Goal: Information Seeking & Learning: Learn about a topic

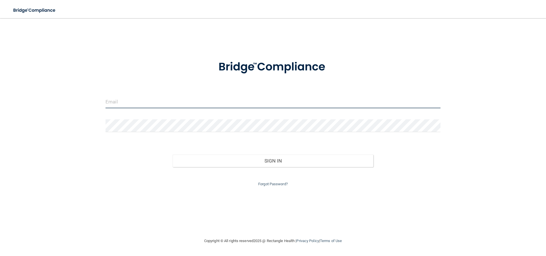
click at [126, 105] on input "email" at bounding box center [272, 101] width 335 height 13
type input "[EMAIL_ADDRESS][DOMAIN_NAME]"
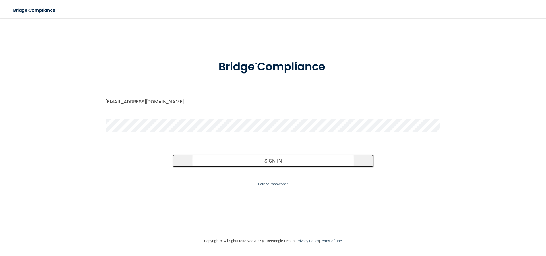
click at [253, 155] on button "Sign In" at bounding box center [272, 161] width 201 height 13
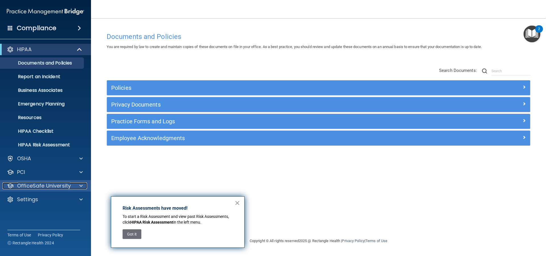
click at [51, 185] on p "OfficeSafe University" at bounding box center [44, 185] width 54 height 7
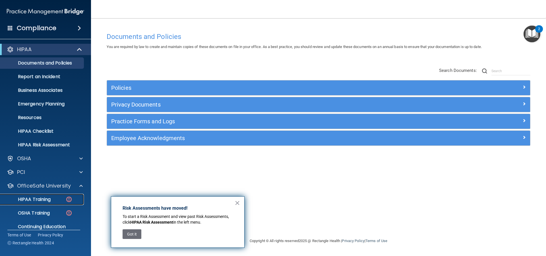
click at [59, 198] on div "HIPAA Training" at bounding box center [43, 200] width 78 height 6
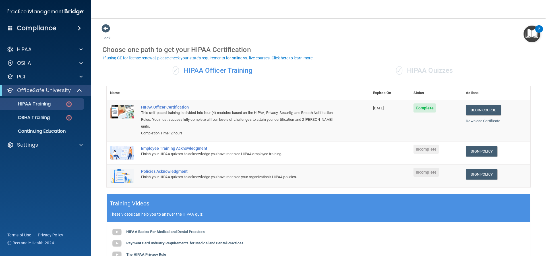
click at [429, 72] on div "✓ HIPAA Quizzes" at bounding box center [424, 70] width 212 height 17
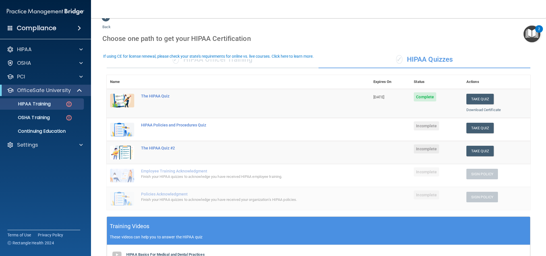
scroll to position [28, 0]
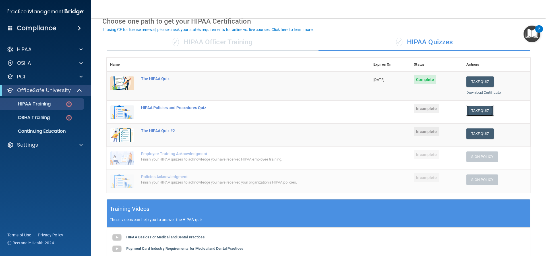
click at [477, 110] on button "Take Quiz" at bounding box center [479, 110] width 27 height 11
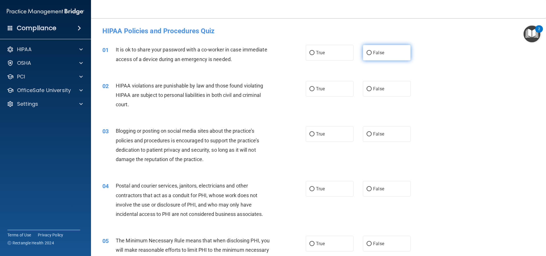
click at [383, 54] on label "False" at bounding box center [387, 53] width 48 height 16
click at [371, 54] on input "False" at bounding box center [368, 53] width 5 height 4
radio input "true"
click at [316, 91] on span "True" at bounding box center [320, 88] width 9 height 5
click at [314, 91] on input "True" at bounding box center [311, 89] width 5 height 4
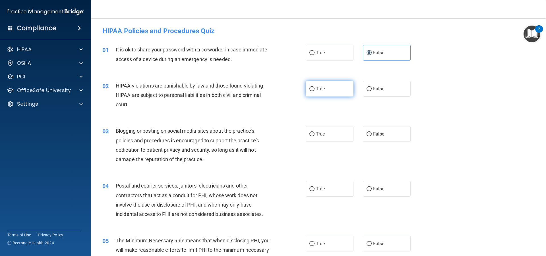
radio input "true"
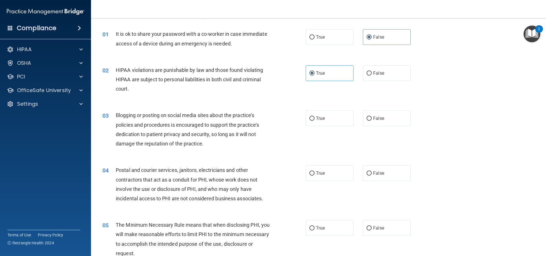
scroll to position [85, 0]
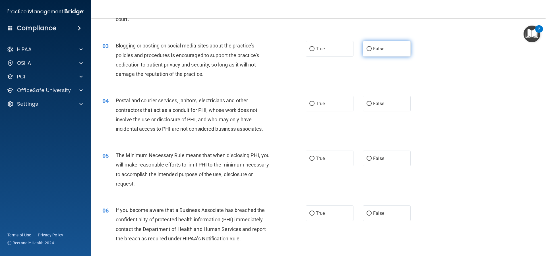
click at [373, 50] on span "False" at bounding box center [378, 48] width 11 height 5
click at [371, 50] on input "False" at bounding box center [368, 49] width 5 height 4
radio input "true"
click at [319, 106] on span "True" at bounding box center [320, 103] width 9 height 5
click at [314, 106] on input "True" at bounding box center [311, 104] width 5 height 4
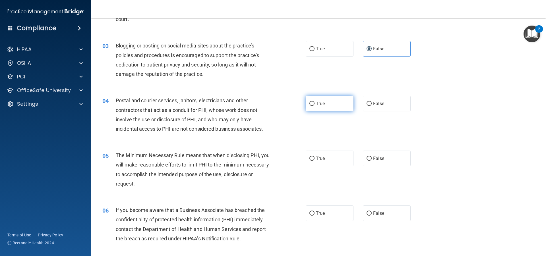
radio input "true"
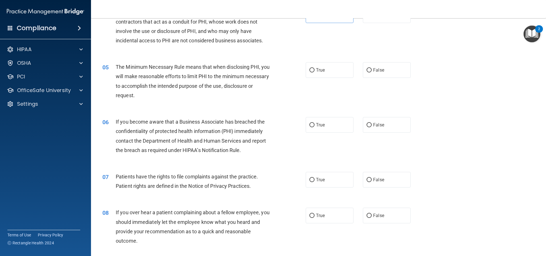
scroll to position [199, 0]
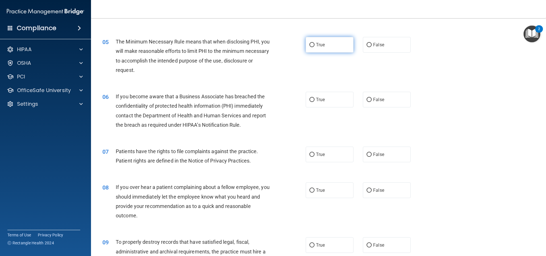
click at [319, 45] on span "True" at bounding box center [320, 44] width 9 height 5
click at [314, 45] on input "True" at bounding box center [311, 45] width 5 height 4
radio input "true"
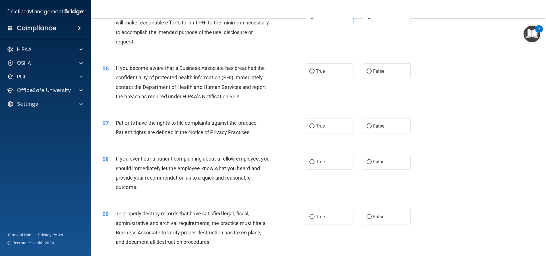
scroll to position [256, 0]
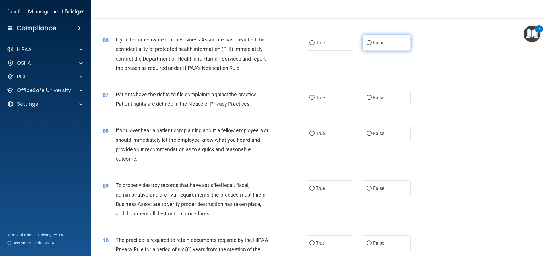
click at [381, 44] on label "False" at bounding box center [387, 43] width 48 height 16
click at [371, 44] on input "False" at bounding box center [368, 43] width 5 height 4
radio input "true"
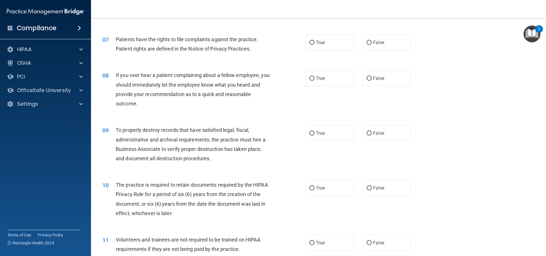
scroll to position [313, 0]
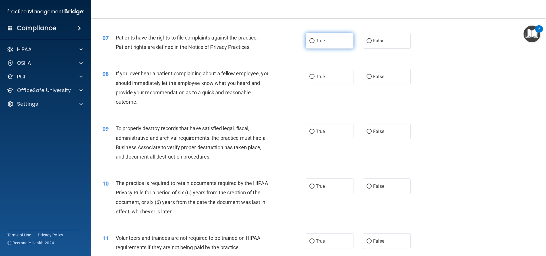
click at [312, 40] on input "True" at bounding box center [311, 41] width 5 height 4
radio input "true"
click at [375, 75] on span "False" at bounding box center [378, 76] width 11 height 5
click at [371, 75] on input "False" at bounding box center [368, 77] width 5 height 4
radio input "true"
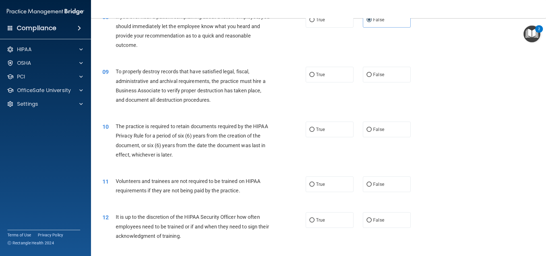
scroll to position [398, 0]
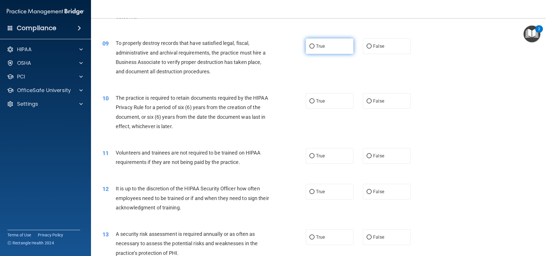
click at [323, 48] on span "True" at bounding box center [320, 45] width 9 height 5
click at [314, 48] on input "True" at bounding box center [311, 46] width 5 height 4
radio input "true"
click at [318, 103] on span "True" at bounding box center [320, 100] width 9 height 5
click at [314, 103] on input "True" at bounding box center [311, 101] width 5 height 4
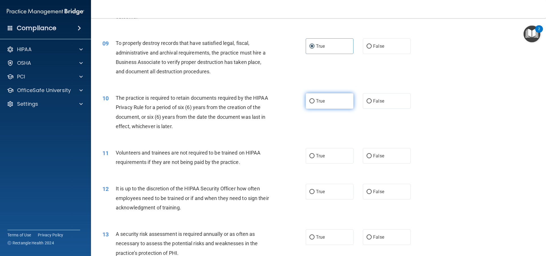
radio input "true"
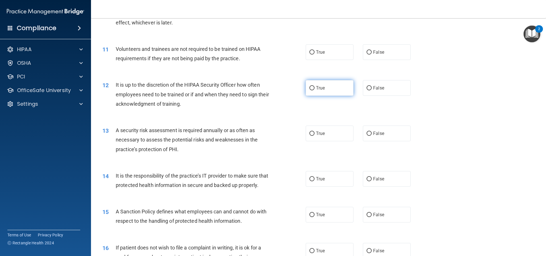
scroll to position [512, 0]
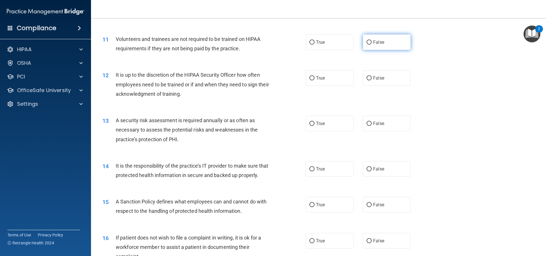
click at [375, 42] on span "False" at bounding box center [378, 42] width 11 height 5
click at [371, 42] on input "False" at bounding box center [368, 42] width 5 height 4
radio input "true"
click at [371, 82] on label "False" at bounding box center [387, 78] width 48 height 16
click at [371, 80] on input "False" at bounding box center [368, 78] width 5 height 4
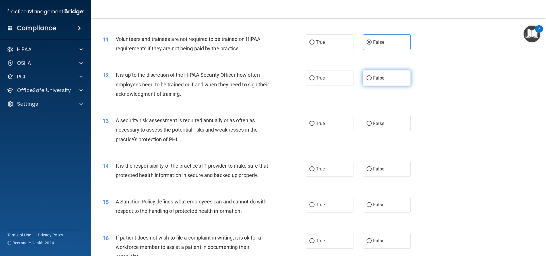
radio input "true"
click at [337, 124] on label "True" at bounding box center [329, 124] width 48 height 16
click at [314, 124] on input "True" at bounding box center [311, 124] width 5 height 4
radio input "true"
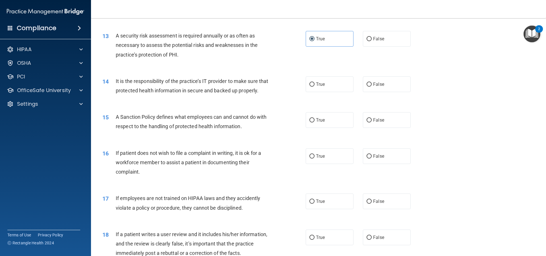
scroll to position [597, 0]
click at [375, 88] on label "False" at bounding box center [387, 84] width 48 height 16
click at [371, 86] on input "False" at bounding box center [368, 84] width 5 height 4
radio input "true"
click at [379, 122] on span "False" at bounding box center [378, 119] width 11 height 5
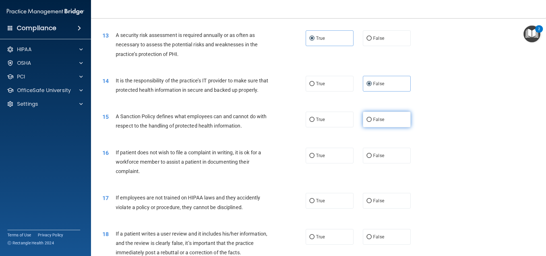
click at [371, 122] on input "False" at bounding box center [368, 120] width 5 height 4
radio input "true"
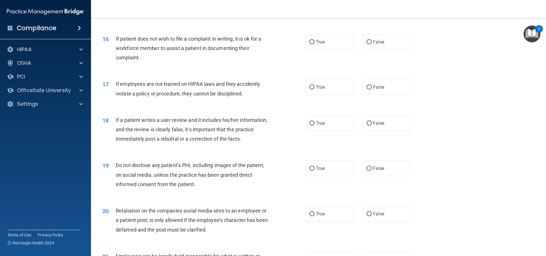
scroll to position [739, 0]
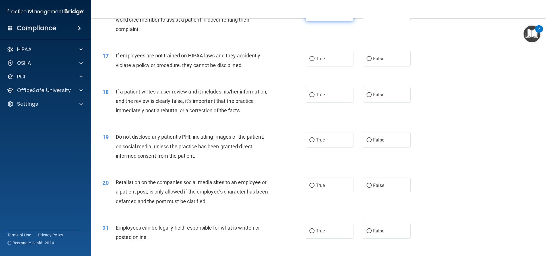
click at [323, 21] on label "True" at bounding box center [329, 14] width 48 height 16
click at [314, 16] on input "True" at bounding box center [311, 14] width 5 height 4
radio input "true"
click at [381, 66] on label "False" at bounding box center [387, 59] width 48 height 16
click at [371, 61] on input "False" at bounding box center [368, 59] width 5 height 4
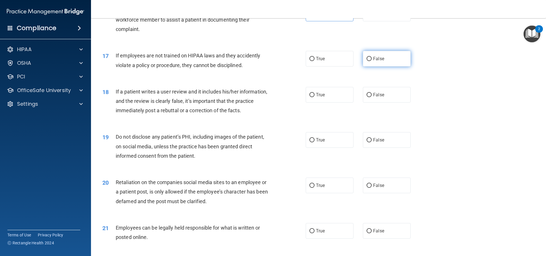
radio input "true"
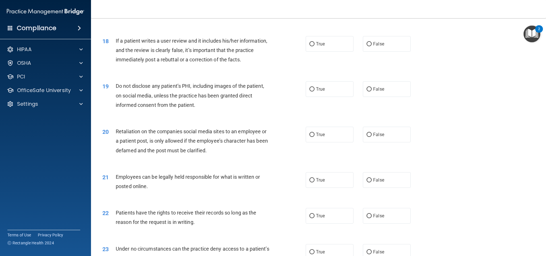
scroll to position [796, 0]
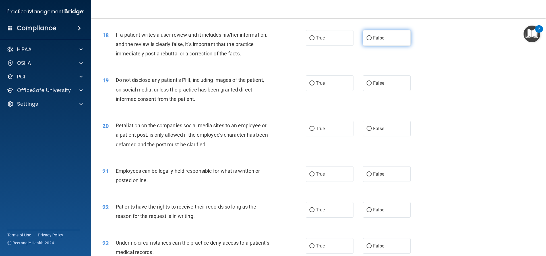
click at [373, 41] on span "False" at bounding box center [378, 37] width 11 height 5
click at [371, 40] on input "False" at bounding box center [368, 38] width 5 height 4
radio input "true"
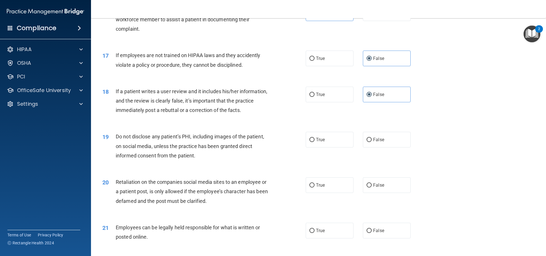
scroll to position [739, 0]
click at [320, 147] on label "True" at bounding box center [329, 140] width 48 height 16
click at [314, 142] on input "True" at bounding box center [311, 140] width 5 height 4
radio input "true"
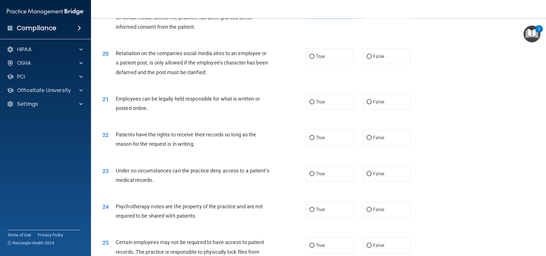
scroll to position [881, 0]
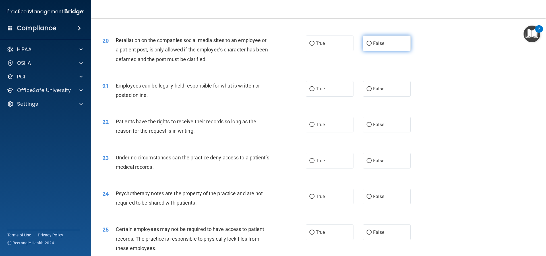
click at [363, 51] on label "False" at bounding box center [387, 44] width 48 height 16
click at [371, 48] on label "False" at bounding box center [387, 44] width 48 height 16
click at [371, 46] on input "False" at bounding box center [368, 43] width 5 height 4
radio input "true"
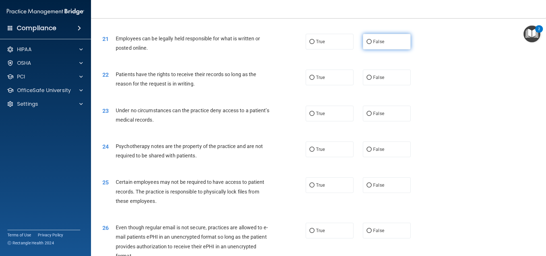
scroll to position [938, 0]
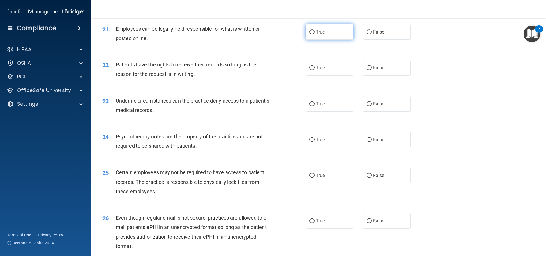
click at [317, 40] on label "True" at bounding box center [329, 32] width 48 height 16
click at [314, 34] on input "True" at bounding box center [311, 32] width 5 height 4
radio input "true"
click at [388, 76] on label "False" at bounding box center [387, 68] width 48 height 16
click at [371, 70] on input "False" at bounding box center [368, 68] width 5 height 4
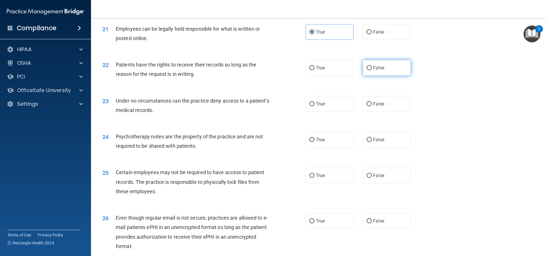
radio input "true"
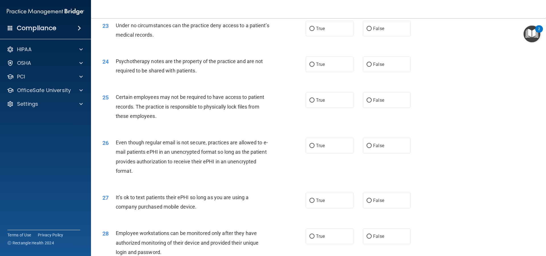
scroll to position [1023, 0]
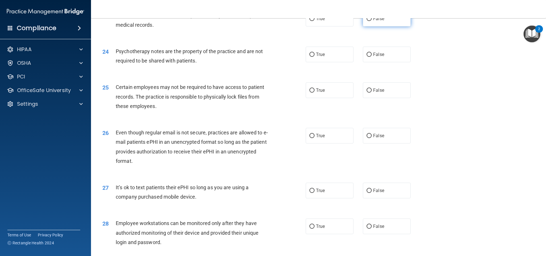
click at [367, 21] on input "False" at bounding box center [368, 19] width 5 height 4
radio input "true"
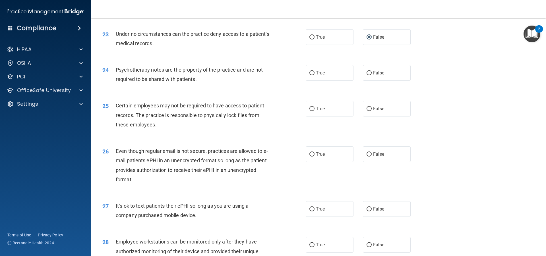
scroll to position [995, 0]
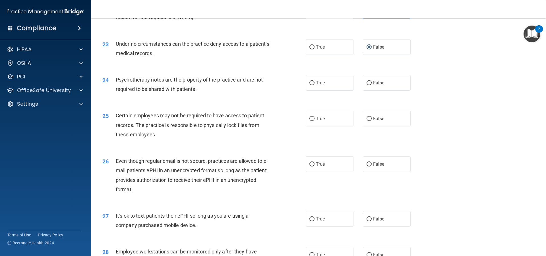
click at [302, 92] on div "24 Psychotherapy notes are the property of the practice and are not required to…" at bounding box center [204, 86] width 220 height 22
click at [309, 85] on input "True" at bounding box center [311, 83] width 5 height 4
radio input "true"
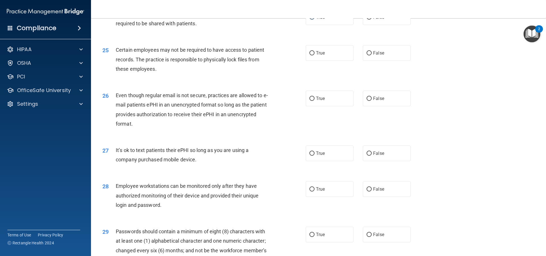
scroll to position [1080, 0]
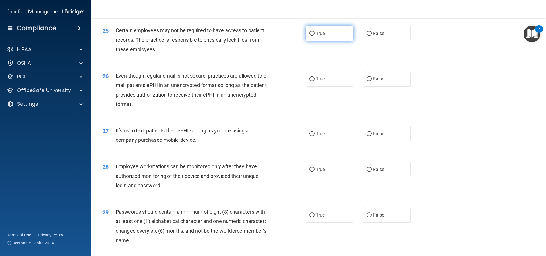
click at [318, 36] on span "True" at bounding box center [320, 33] width 9 height 5
click at [314, 36] on input "True" at bounding box center [311, 34] width 5 height 4
radio input "true"
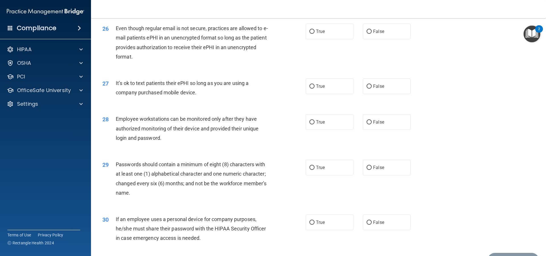
scroll to position [1137, 0]
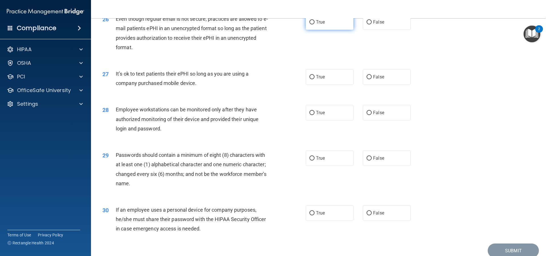
click at [311, 24] on input "True" at bounding box center [311, 22] width 5 height 4
radio input "true"
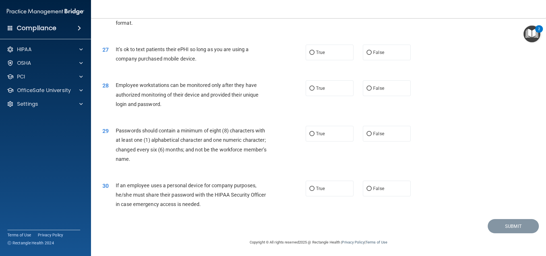
scroll to position [1171, 0]
click at [395, 48] on label "False" at bounding box center [387, 53] width 48 height 16
click at [371, 51] on input "False" at bounding box center [368, 53] width 5 height 4
radio input "true"
click at [378, 89] on span "False" at bounding box center [378, 88] width 11 height 5
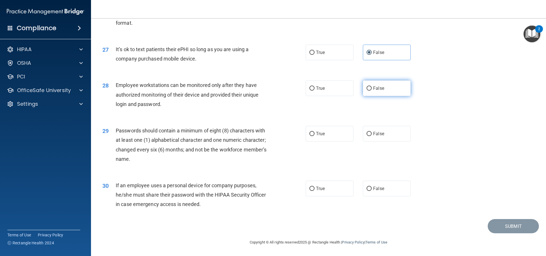
click at [371, 89] on input "False" at bounding box center [368, 88] width 5 height 4
radio input "true"
click at [309, 132] on input "True" at bounding box center [311, 134] width 5 height 4
radio input "true"
click at [370, 187] on label "False" at bounding box center [387, 189] width 48 height 16
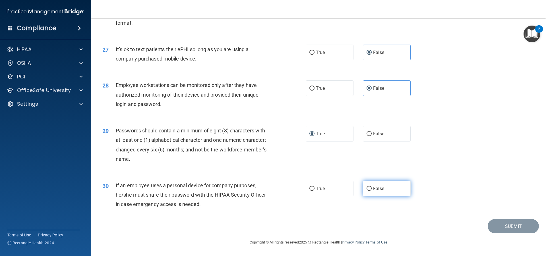
click at [370, 187] on input "False" at bounding box center [368, 189] width 5 height 4
radio input "true"
click at [491, 225] on button "Submit" at bounding box center [512, 226] width 51 height 14
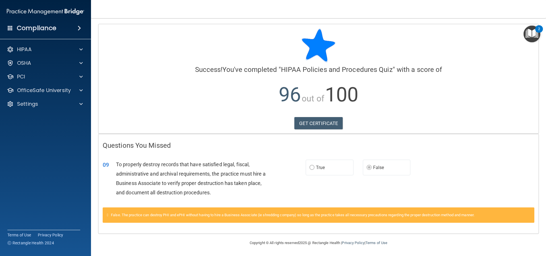
scroll to position [1, 0]
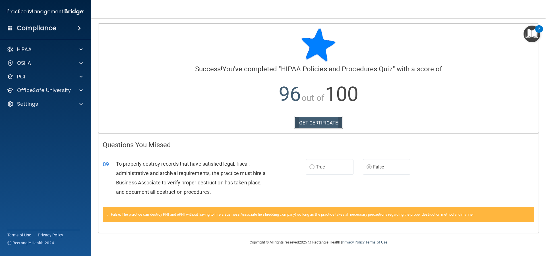
click at [325, 125] on link "GET CERTIFICATE" at bounding box center [318, 123] width 49 height 13
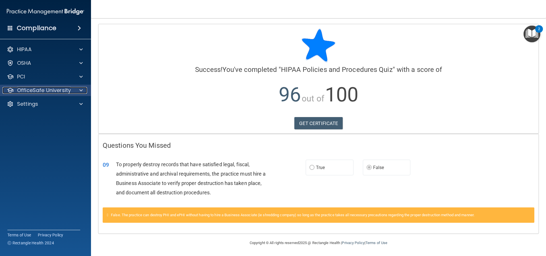
click at [49, 92] on p "OfficeSafe University" at bounding box center [44, 90] width 54 height 7
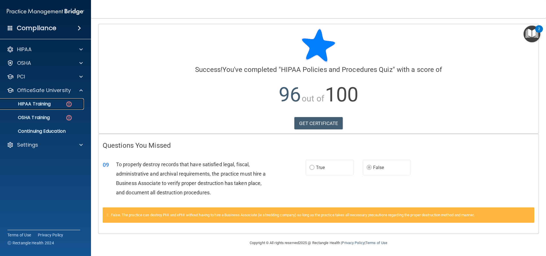
click at [44, 101] on p "HIPAA Training" at bounding box center [27, 104] width 47 height 6
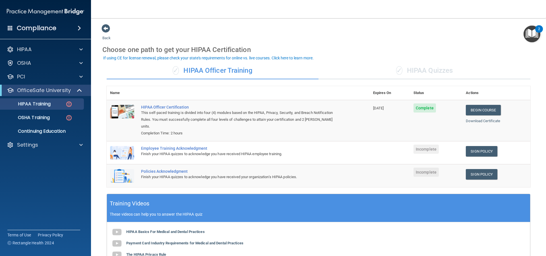
click at [430, 66] on div "✓ HIPAA Quizzes" at bounding box center [424, 70] width 212 height 17
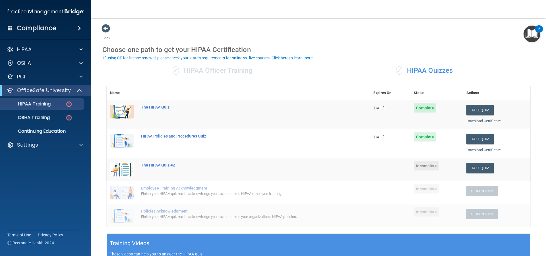
click at [220, 73] on div "✓ HIPAA Officer Training" at bounding box center [213, 70] width 212 height 17
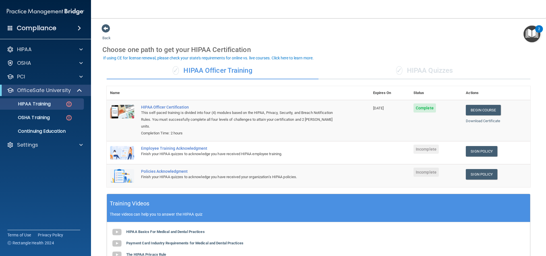
click at [413, 66] on div "✓ HIPAA Quizzes" at bounding box center [424, 70] width 212 height 17
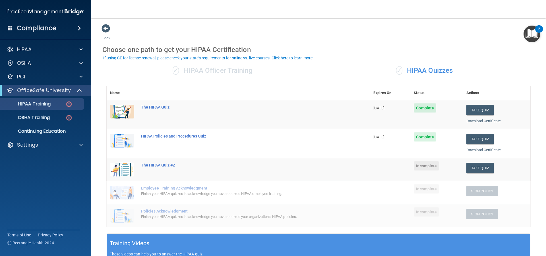
click at [211, 74] on div "✓ HIPAA Officer Training" at bounding box center [213, 70] width 212 height 17
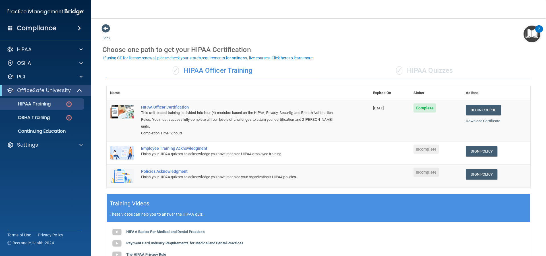
click at [406, 69] on div "✓ HIPAA Quizzes" at bounding box center [424, 70] width 212 height 17
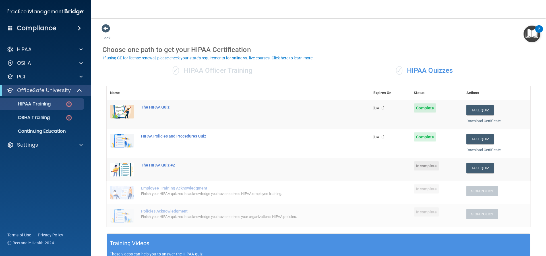
click at [426, 139] on span "Complete" at bounding box center [424, 136] width 22 height 9
click at [473, 142] on button "Take Quiz" at bounding box center [479, 139] width 27 height 11
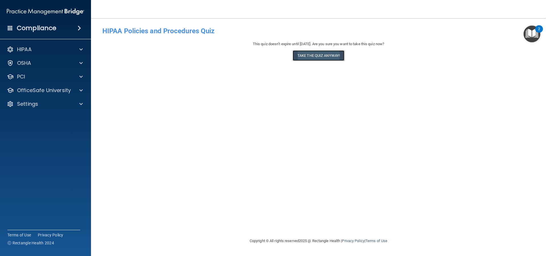
click at [307, 57] on button "Take the quiz anyway!" at bounding box center [318, 55] width 52 height 11
